Goal: Navigation & Orientation: Find specific page/section

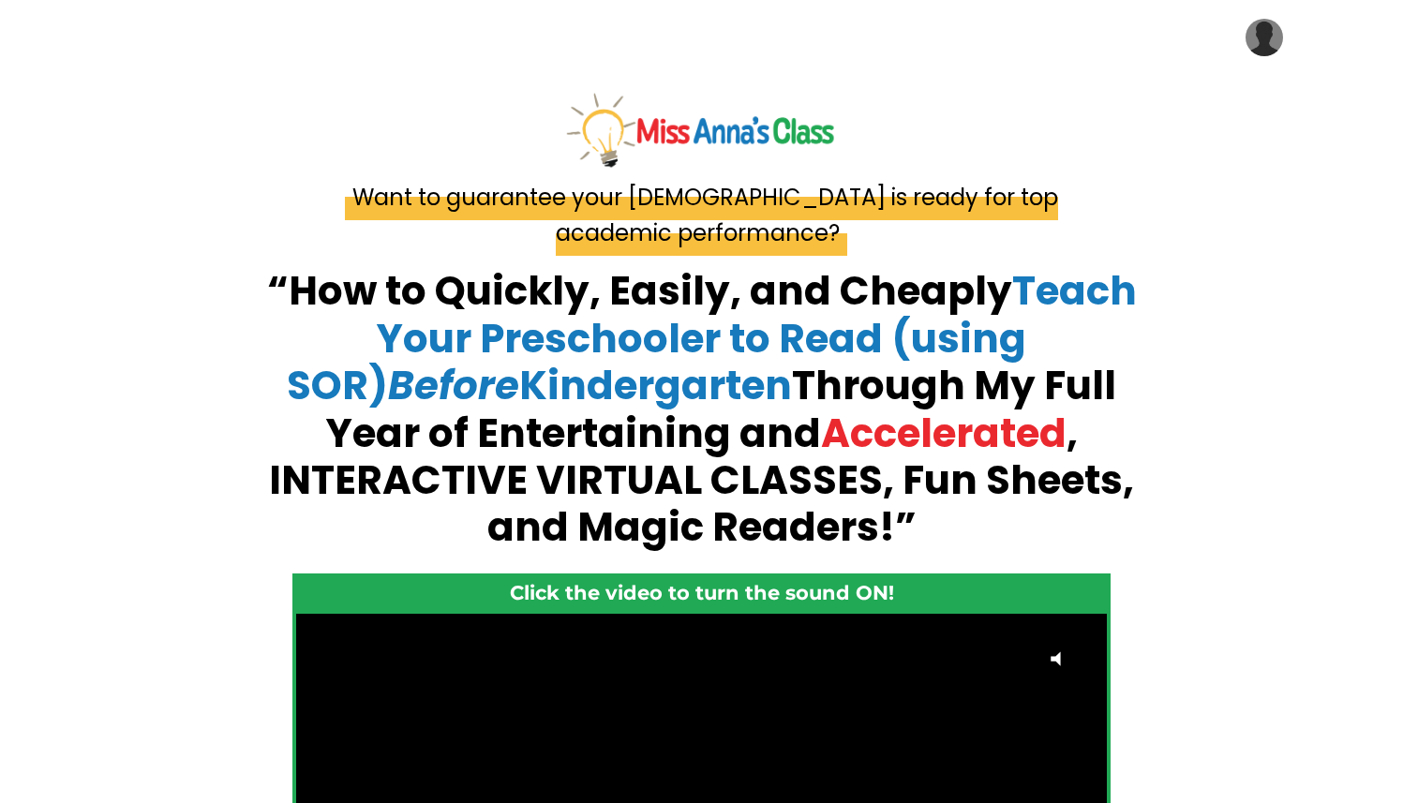
click at [1261, 43] on img at bounding box center [1263, 37] width 37 height 37
click at [1215, 95] on link "My Library" at bounding box center [1207, 94] width 187 height 42
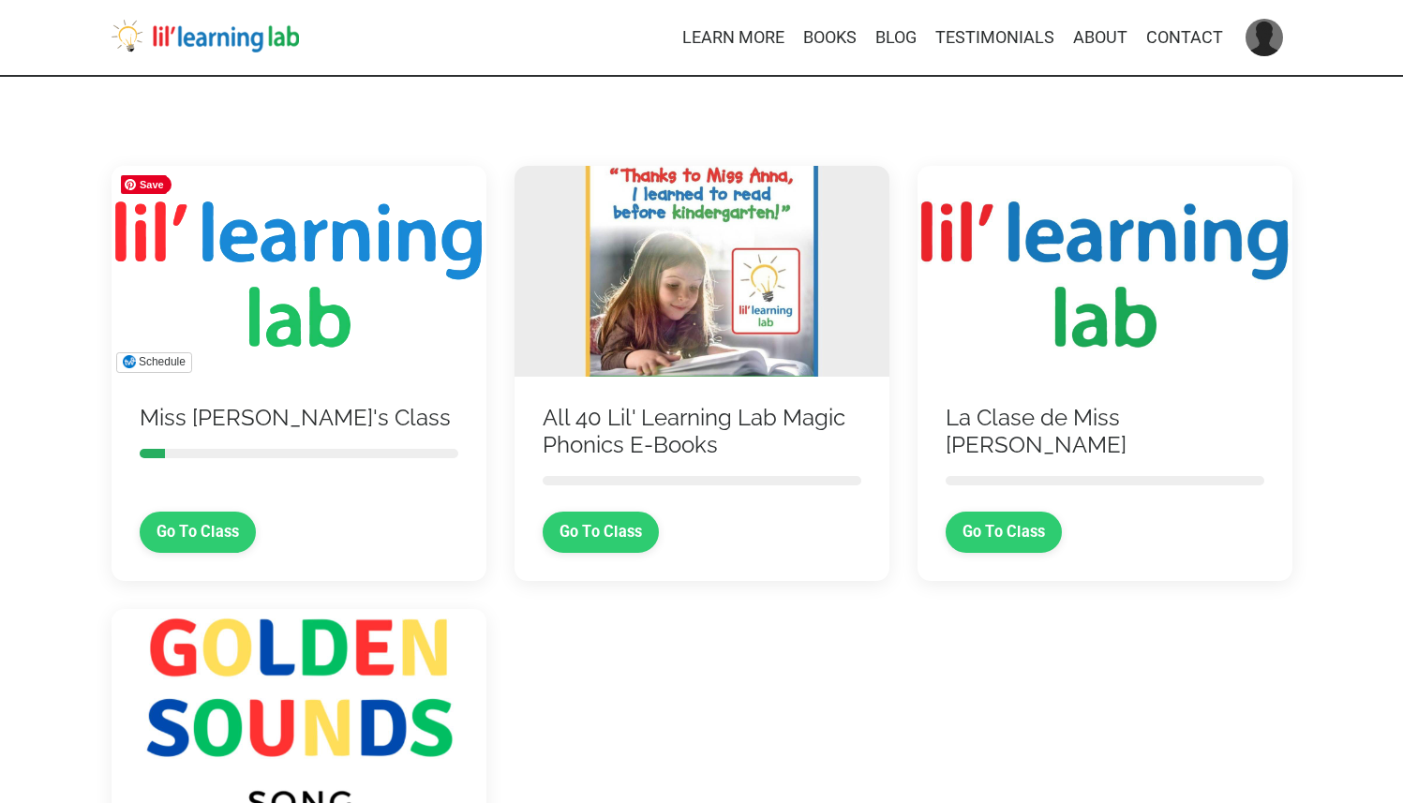
click at [324, 350] on img at bounding box center [299, 271] width 375 height 211
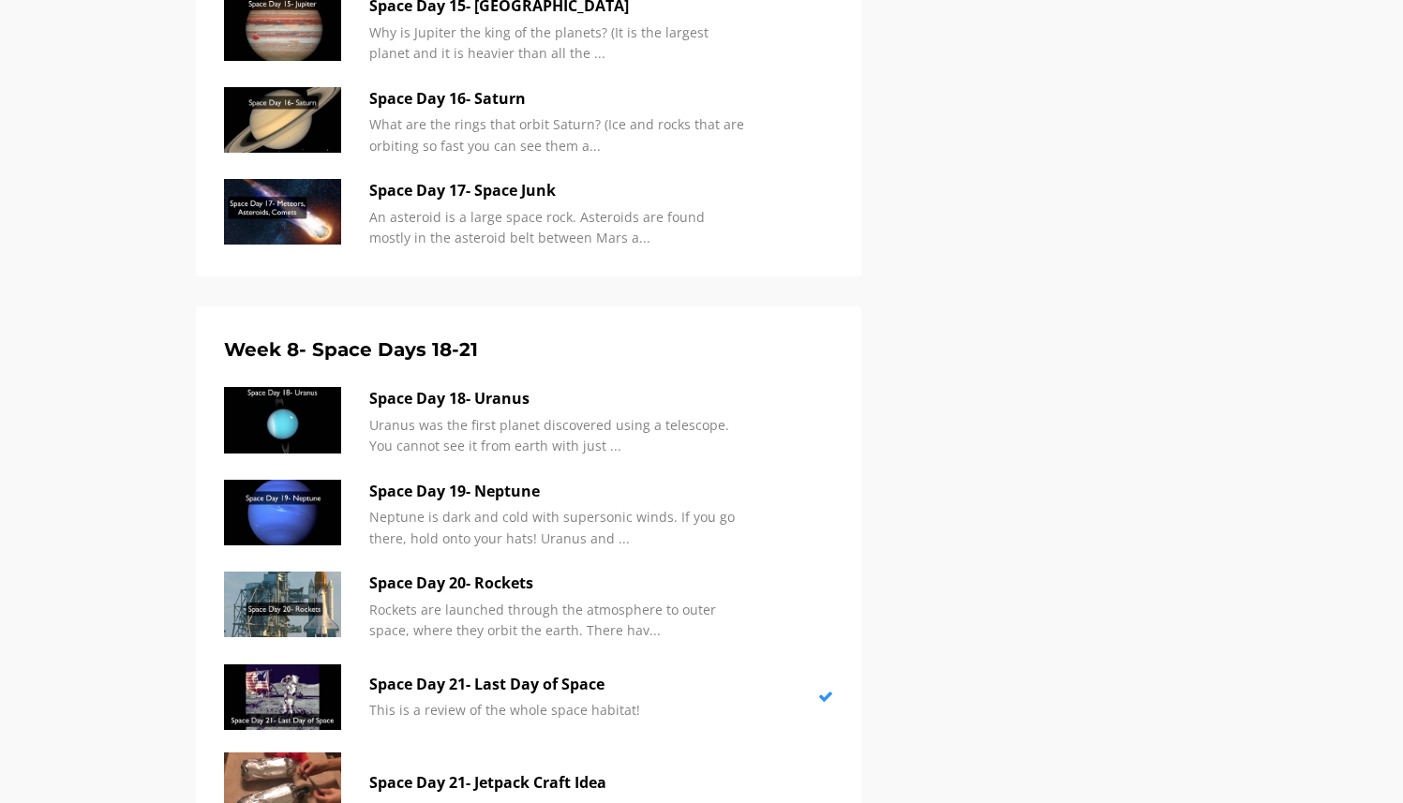
scroll to position [4757, 0]
